Goal: Information Seeking & Learning: Learn about a topic

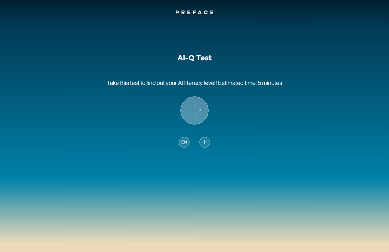
click at [184, 103] on icon at bounding box center [195, 111] width 28 height 28
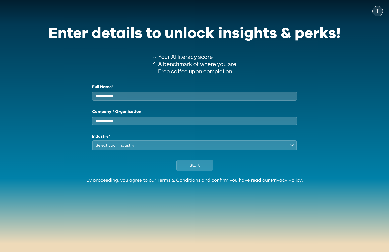
click at [184, 94] on input "Full Name*" at bounding box center [194, 96] width 205 height 9
click at [203, 68] on p "Free coffee upon completion" at bounding box center [197, 71] width 78 height 7
click at [376, 11] on span "中" at bounding box center [377, 11] width 5 height 5
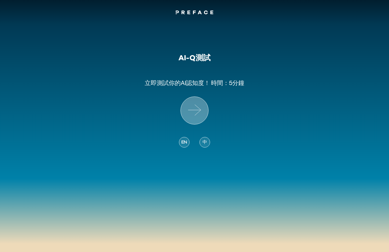
click at [193, 104] on icon at bounding box center [195, 111] width 28 height 28
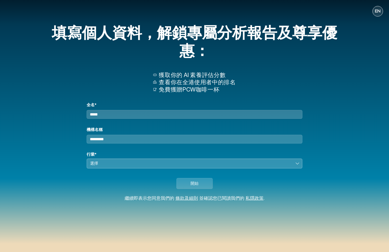
click at [191, 116] on input "全名*" at bounding box center [195, 114] width 216 height 9
type input "**"
click at [173, 144] on input "機構名稱" at bounding box center [195, 139] width 216 height 9
type input "**"
click at [150, 167] on div "選擇" at bounding box center [191, 164] width 202 height 6
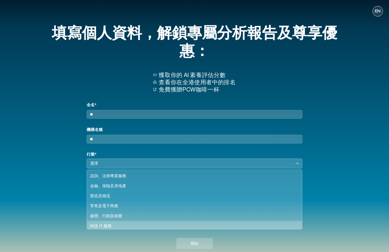
click at [127, 228] on div "科技 IT 服務" at bounding box center [191, 226] width 203 height 6
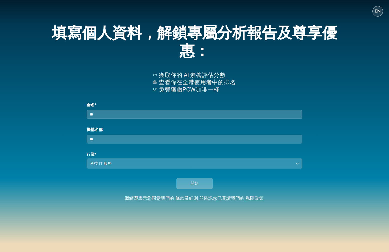
click at [205, 189] on button "開始" at bounding box center [194, 183] width 36 height 11
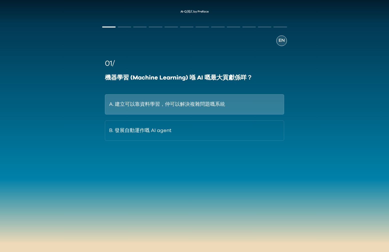
click at [254, 112] on button "A. 建立可以靠資料學習，仲可以解決複雜問題嘅系統" at bounding box center [194, 104] width 179 height 20
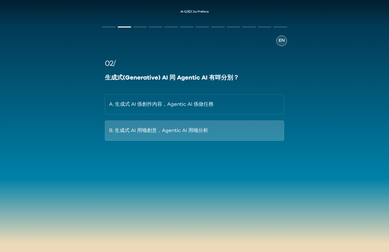
click at [260, 134] on button "B. 生成式 AI 用喺創意，Agentic AI 用喺分析" at bounding box center [194, 131] width 179 height 20
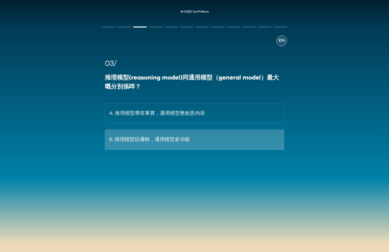
click at [266, 136] on button "B. 推理模型叻邏輯，通用模型多功能" at bounding box center [194, 140] width 179 height 20
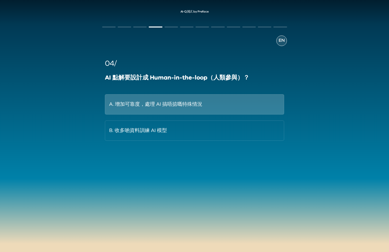
click at [254, 110] on button "A. 增加可靠度，處理 AI 搞唔掂嘅特殊情況" at bounding box center [194, 104] width 179 height 20
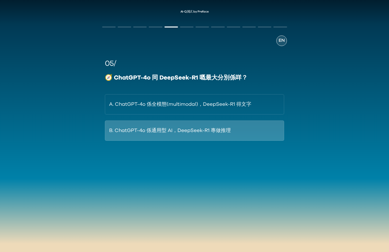
click at [258, 125] on button "B. ChatGPT-4o 係通用型 AI，DeepSeek-R1 專做推理" at bounding box center [194, 131] width 179 height 20
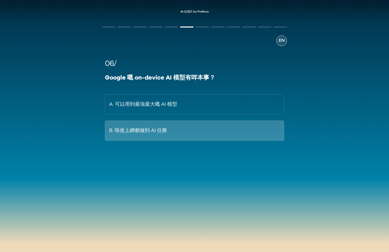
click at [271, 129] on button "B. 唔使上網都做到 AI 任務" at bounding box center [194, 131] width 179 height 20
click at [250, 130] on button "B. 用咗人哋嘅作品但冇向藝術家攞授權" at bounding box center [194, 131] width 179 height 20
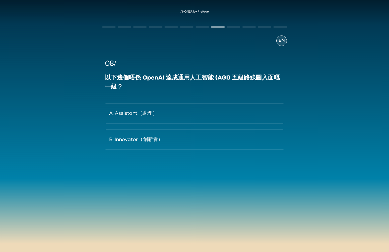
click at [311, 97] on div "AI-Q測試 by Preface EN 08/ 以下邊個唔係 OpenAI 達成通用人工智能 (AGI) 五級路線圖入面嘅一級？ A. Assistant（…" at bounding box center [194, 95] width 389 height 181
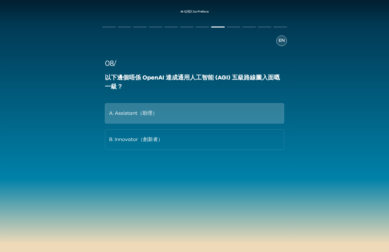
click at [268, 116] on button "A. Assistant（助理）" at bounding box center [194, 113] width 179 height 20
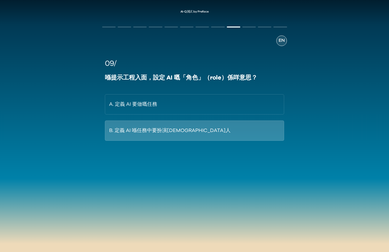
click at [255, 130] on button "B. 定義 AI 喺任務中要扮演[DEMOGRAPHIC_DATA]人" at bounding box center [194, 131] width 179 height 20
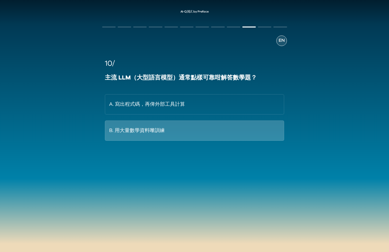
click at [268, 137] on button "B. 用大量數學資料嚟訓練" at bounding box center [194, 131] width 179 height 20
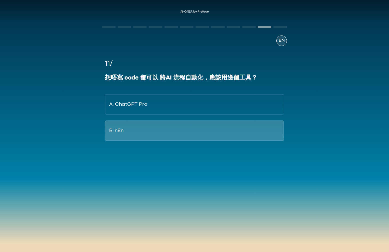
click at [273, 124] on button "B. n8n" at bounding box center [194, 131] width 179 height 20
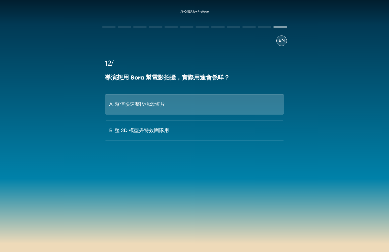
click at [272, 110] on button "A. 幫佢快速整段概念短片" at bounding box center [194, 104] width 179 height 20
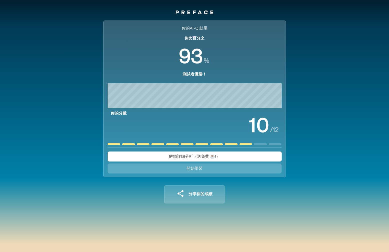
click at [200, 193] on span "分享你的成績" at bounding box center [200, 194] width 24 height 4
click at [201, 192] on span "分享你的成績" at bounding box center [200, 194] width 24 height 4
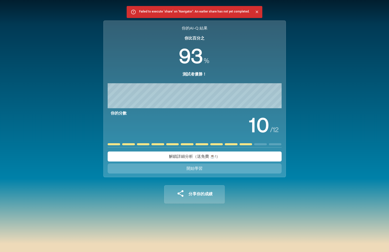
click at [201, 192] on span "分享你的成績" at bounding box center [200, 194] width 24 height 4
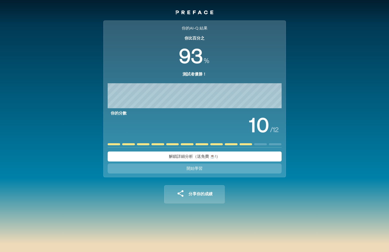
click at [195, 205] on div "分享你的成績 你的AI-Q 結果 你比百分之 93 % 測試者優勝！ 你的分數 10 / 12 Powered by" at bounding box center [194, 197] width 61 height 36
click at [202, 190] on button "分享你的成績" at bounding box center [194, 194] width 61 height 18
click at [187, 200] on button "分享你的成績" at bounding box center [194, 194] width 61 height 18
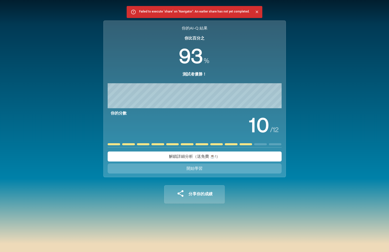
click at [204, 194] on span "分享你的成績" at bounding box center [200, 194] width 24 height 4
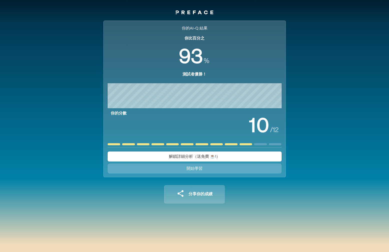
click at [204, 194] on span "分享你的成績" at bounding box center [200, 194] width 24 height 4
click at [221, 169] on button "開始學習" at bounding box center [195, 169] width 174 height 10
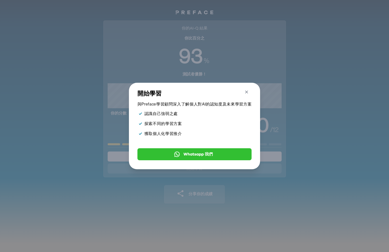
click at [247, 91] on icon "button" at bounding box center [246, 92] width 3 height 3
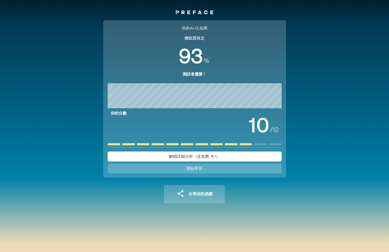
click at [297, 93] on div "你的AI-Q 結果 你比百分之 % 測試者優勝！ 你的分數 / 12 解鎖詳細分析（送免費 ☕️!） 開始學習 分享你的成績 你的AI-Q 結果 你比百分之 …" at bounding box center [194, 116] width 389 height 200
click at [210, 191] on button "分享你的成績" at bounding box center [194, 194] width 61 height 18
click at [212, 194] on span "分享你的成績" at bounding box center [200, 194] width 24 height 4
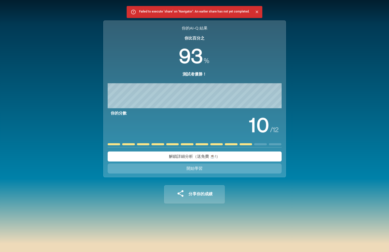
click at [238, 207] on div "你的AI-Q 結果 你比百分之 % 測試者優勝！ 你的分數 / 12 解鎖詳細分析（送免費 ☕️!） 開始學習 分享你的成績 你的AI-Q 結果 你比百分之 …" at bounding box center [194, 116] width 194 height 200
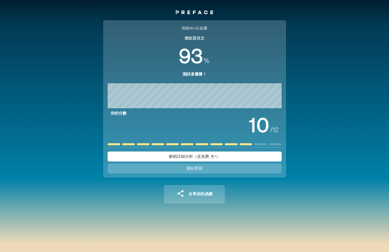
click at [246, 155] on button "解鎖詳細分析（送免費 ☕️!）" at bounding box center [195, 157] width 174 height 10
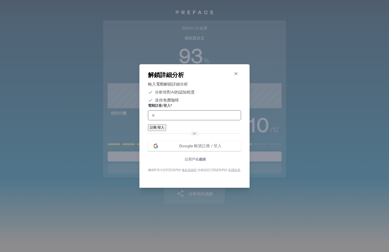
click at [235, 71] on icon "button" at bounding box center [235, 73] width 5 height 5
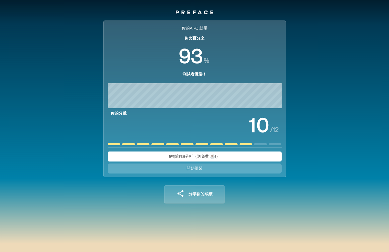
click at [222, 167] on button "開始學習" at bounding box center [195, 169] width 174 height 10
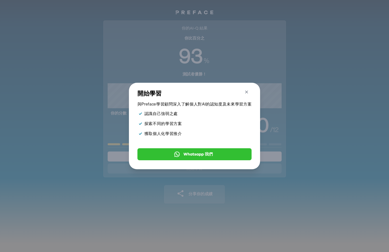
click at [245, 92] on icon "button" at bounding box center [246, 92] width 5 height 5
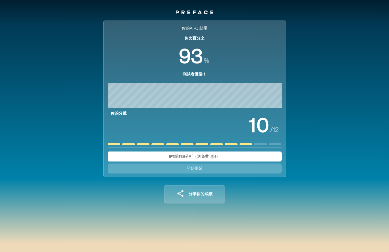
click at [208, 155] on span "解鎖詳細分析（送免費 ☕️!）" at bounding box center [194, 157] width 51 height 4
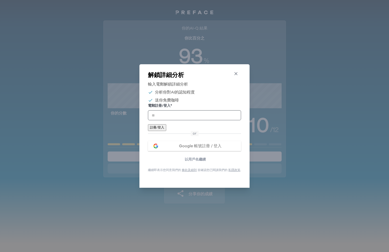
click at [235, 71] on icon "button" at bounding box center [235, 73] width 5 height 5
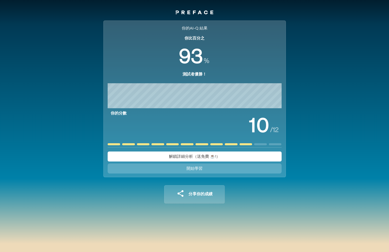
click at [42, 142] on div "你的AI-Q 結果 你比百分之 % 測試者優勝！ 你的分數 / 12 解鎖詳細分析（送免費 ☕️!） 開始學習 分享你的成績 你的AI-Q 結果 你比百分之 …" at bounding box center [194, 116] width 389 height 200
